Goal: Information Seeking & Learning: Learn about a topic

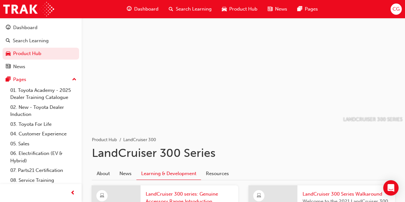
scroll to position [178, 0]
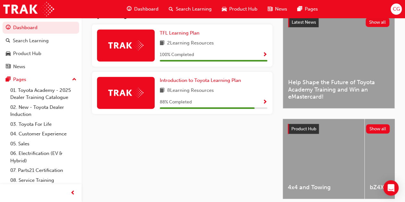
scroll to position [128, 0]
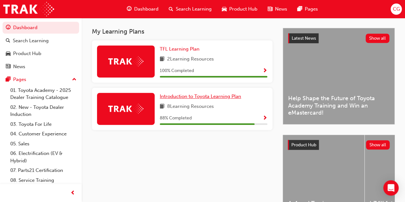
click at [218, 94] on span "Introduction to Toyota Learning Plan" at bounding box center [200, 96] width 81 height 6
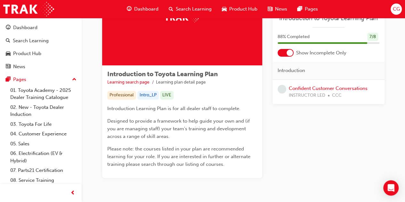
scroll to position [64, 0]
click at [304, 88] on link "Confident Customer Conversations" at bounding box center [328, 88] width 79 height 6
